Goal: Register for event/course

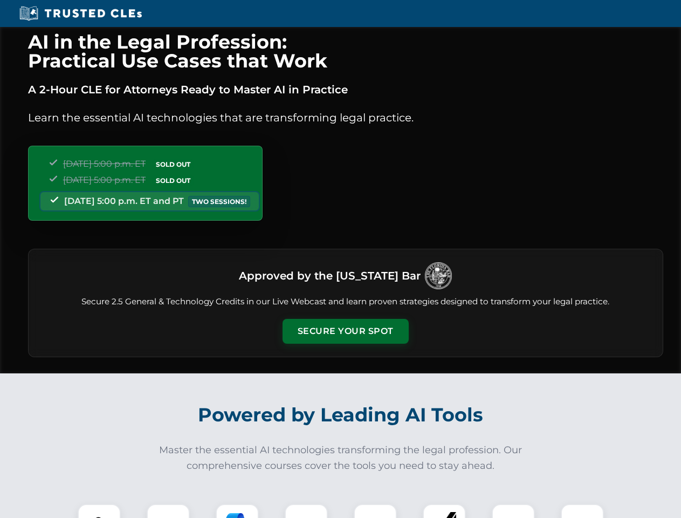
click at [345, 331] on button "Secure Your Spot" at bounding box center [346, 331] width 126 height 25
click at [99, 511] on img at bounding box center [99, 525] width 31 height 31
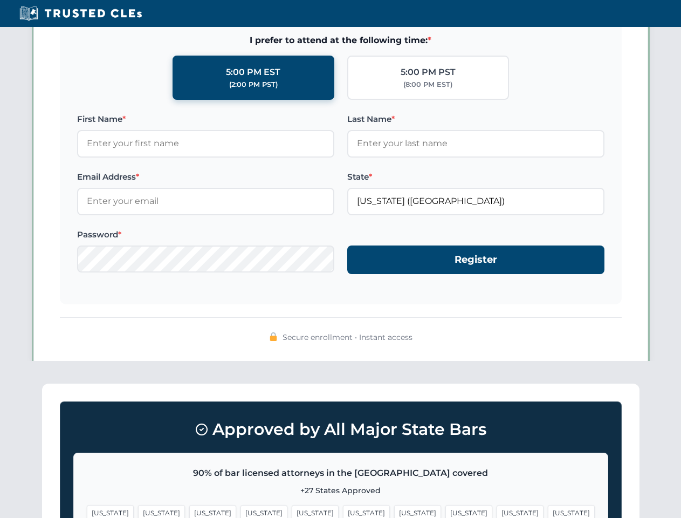
click at [394, 511] on span "[US_STATE]" at bounding box center [417, 513] width 47 height 16
click at [497, 511] on span "[US_STATE]" at bounding box center [520, 513] width 47 height 16
